Goal: Find specific page/section: Find specific page/section

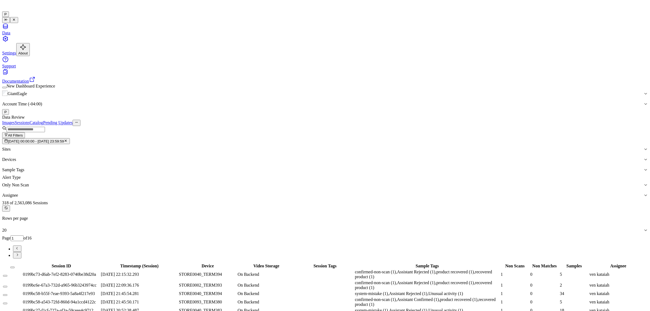
click at [67, 139] on icon "button" at bounding box center [66, 141] width 4 height 4
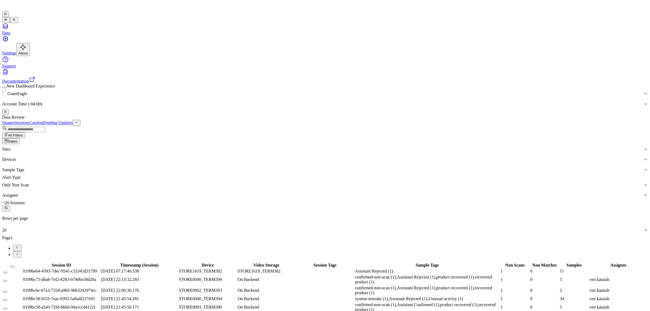
click at [17, 139] on span "Dates" at bounding box center [12, 141] width 9 height 4
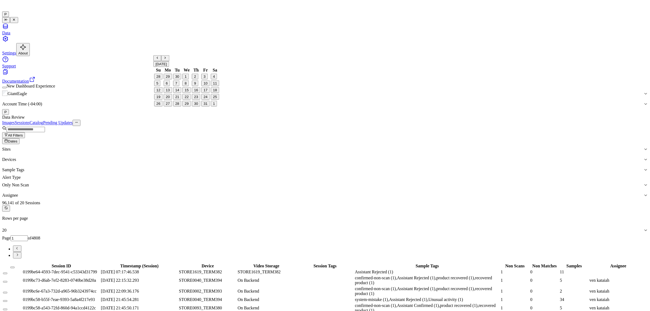
click at [179, 86] on button "7" at bounding box center [176, 83] width 6 height 6
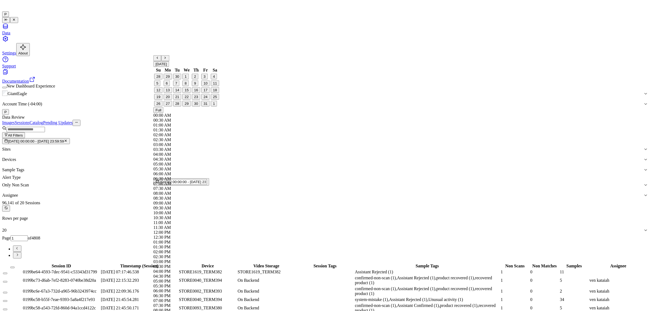
click at [205, 115] on div "Data Review" at bounding box center [324, 117] width 645 height 5
